Goal: Information Seeking & Learning: Learn about a topic

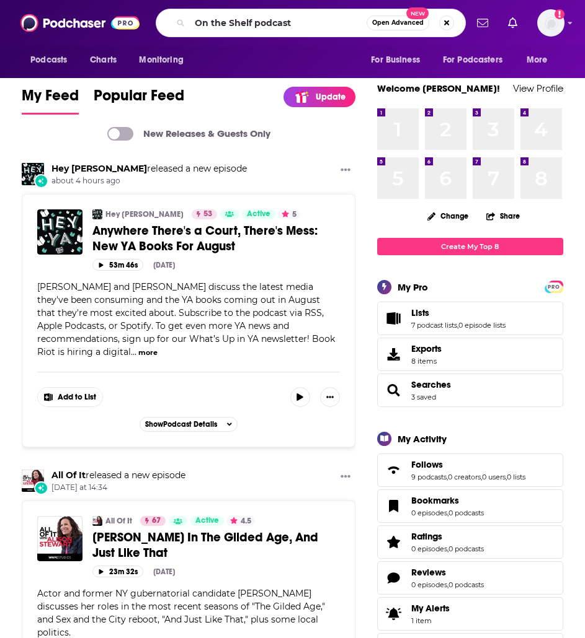
type input "On the Shelf podcast"
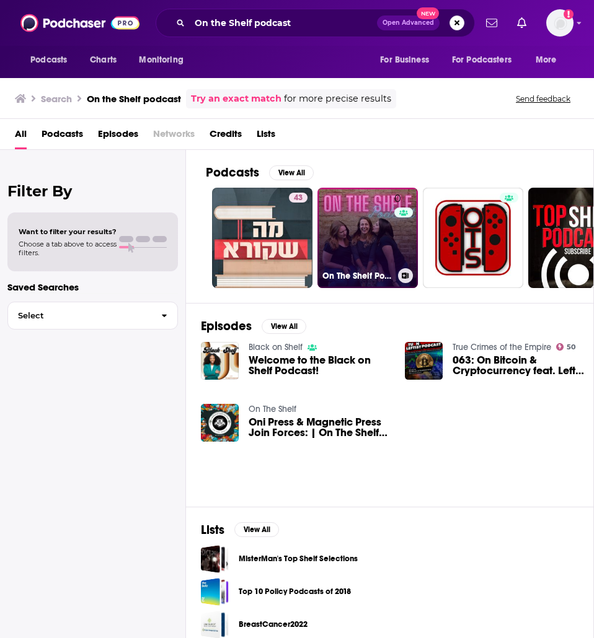
click at [364, 252] on link "0 On The Shelf Podcast" at bounding box center [367, 238] width 100 height 100
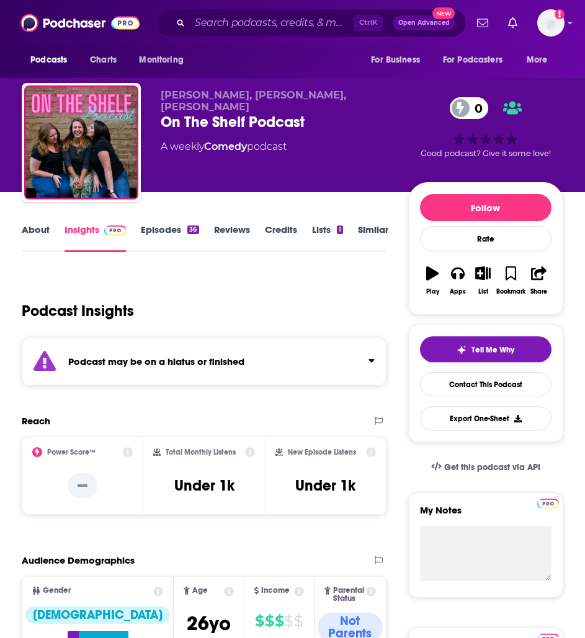
click at [177, 232] on link "Episodes 36" at bounding box center [170, 238] width 58 height 29
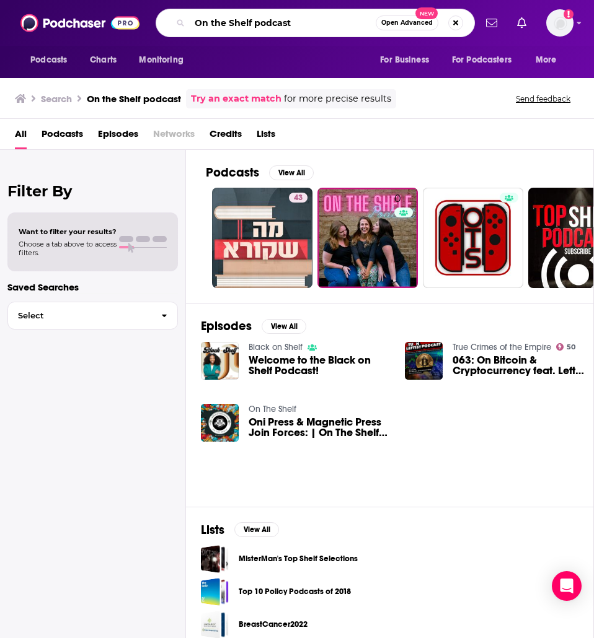
click at [301, 22] on input "On the Shelf podcast" at bounding box center [283, 23] width 186 height 20
click at [302, 22] on input "On the Shelf podcast" at bounding box center [283, 23] width 186 height 20
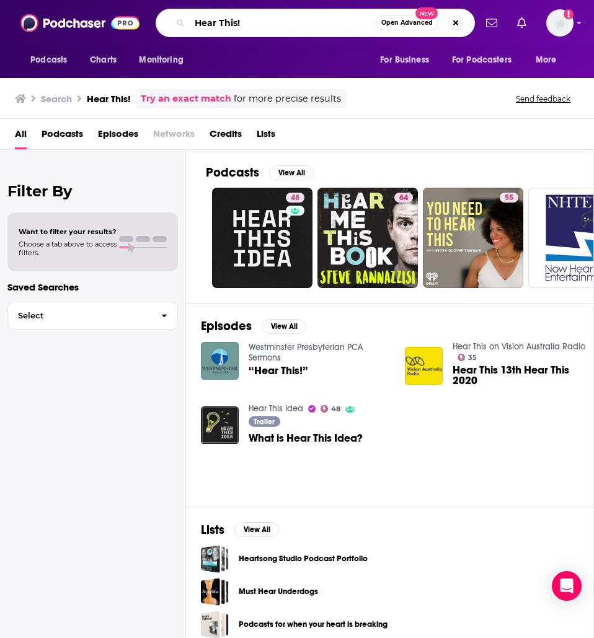
click at [240, 26] on input "Hear This!" at bounding box center [283, 23] width 186 height 20
type input "Dreamleapers"
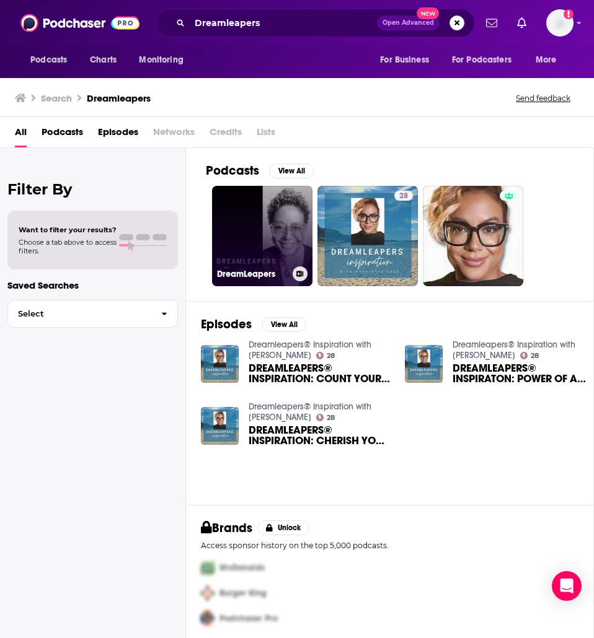
click at [271, 278] on h3 "DreamLeapers" at bounding box center [252, 274] width 71 height 11
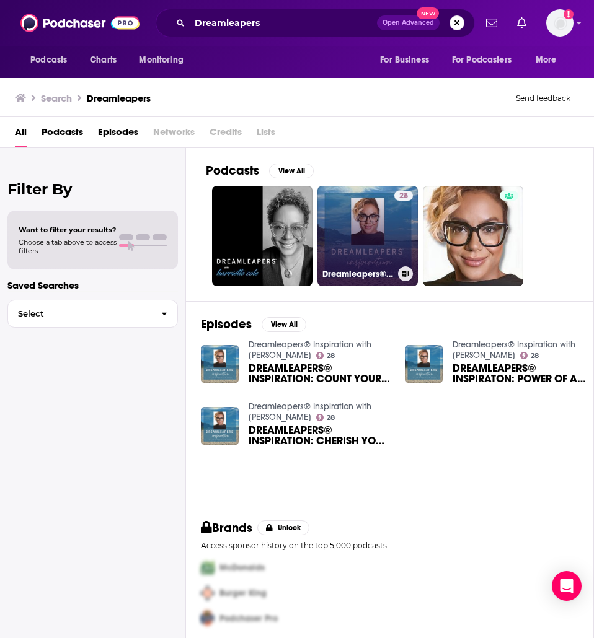
click at [362, 245] on link "28 Dreamleapers® Inspiration with [PERSON_NAME]" at bounding box center [367, 236] width 100 height 100
